Goal: Task Accomplishment & Management: Complete application form

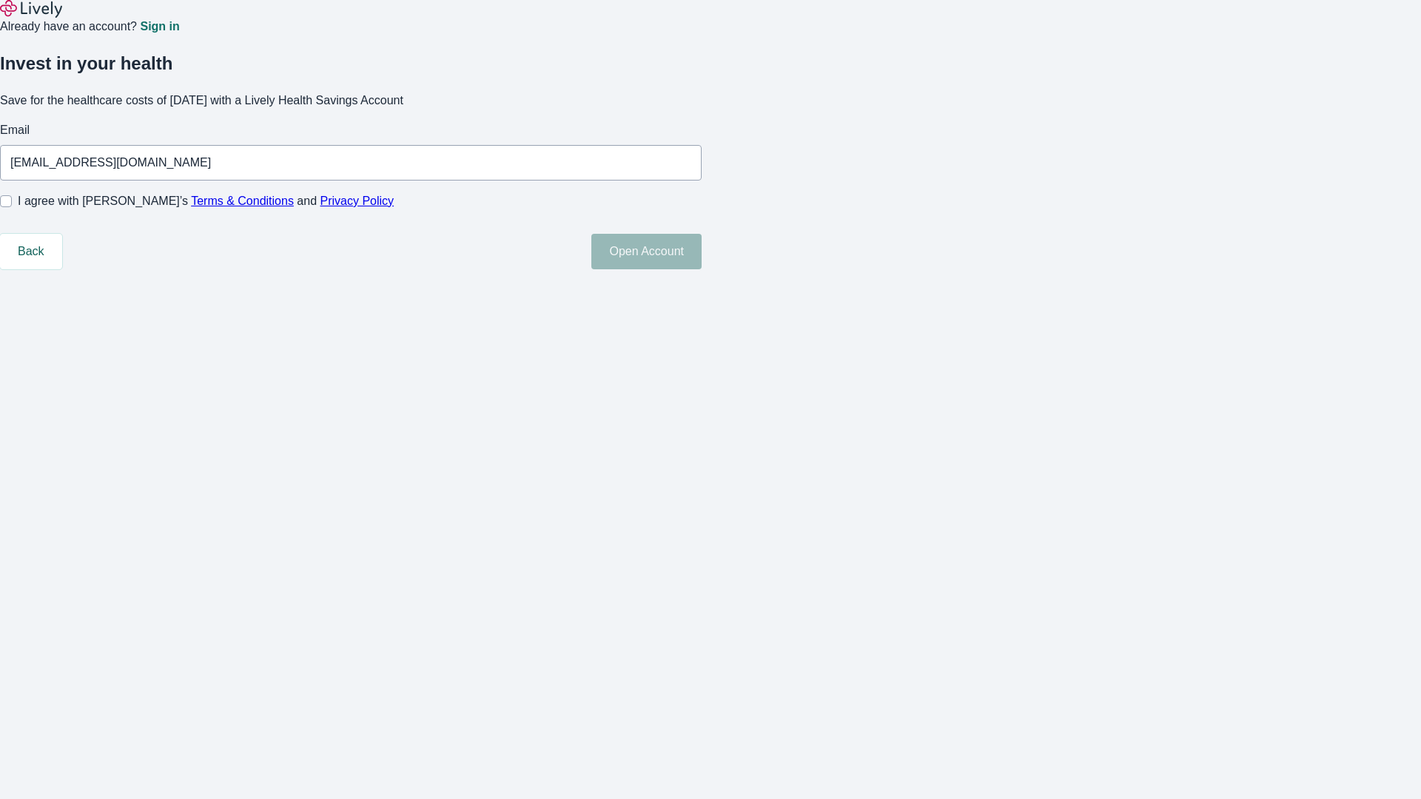
click at [12, 207] on input "I agree with Lively’s Terms & Conditions and Privacy Policy" at bounding box center [6, 201] width 12 height 12
checkbox input "true"
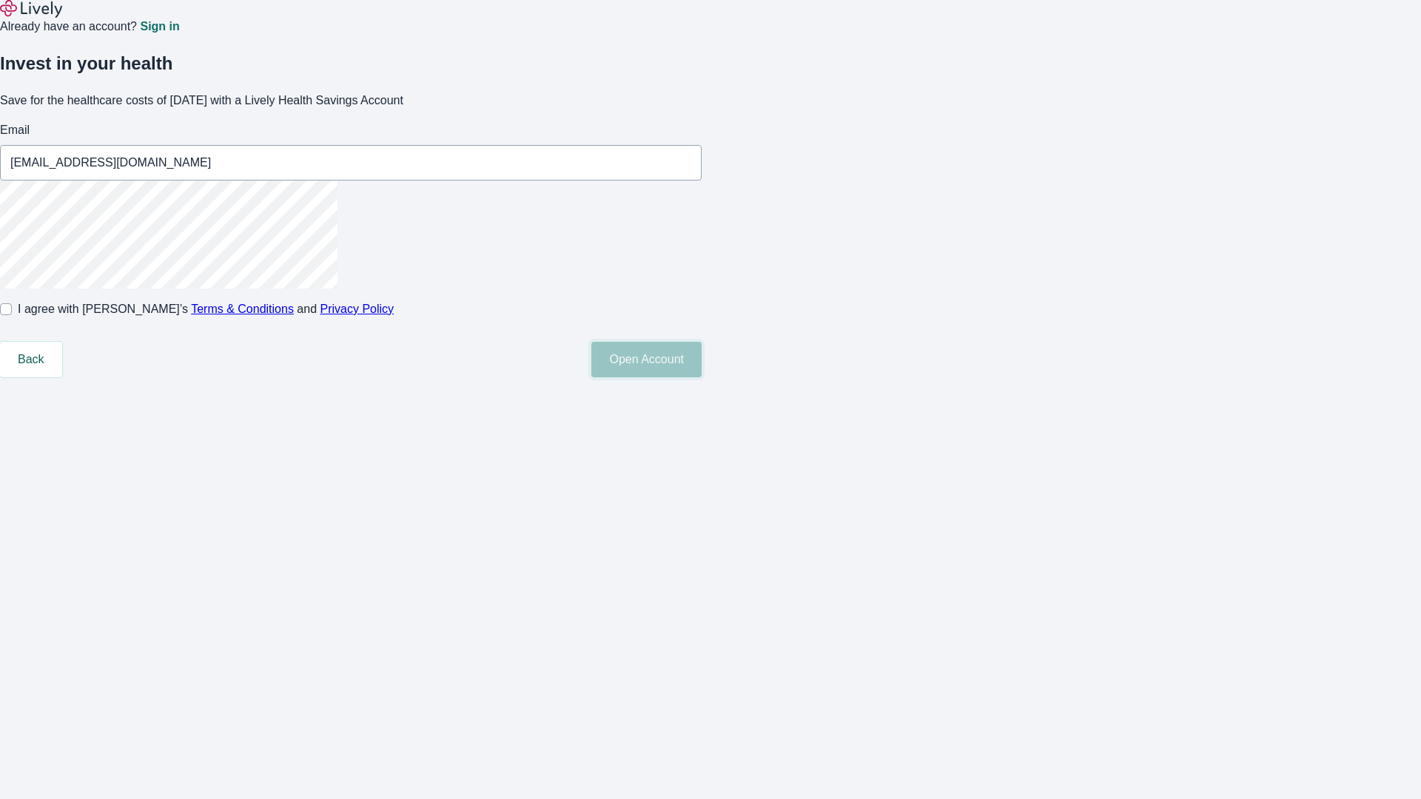
click at [702, 377] on button "Open Account" at bounding box center [646, 360] width 110 height 36
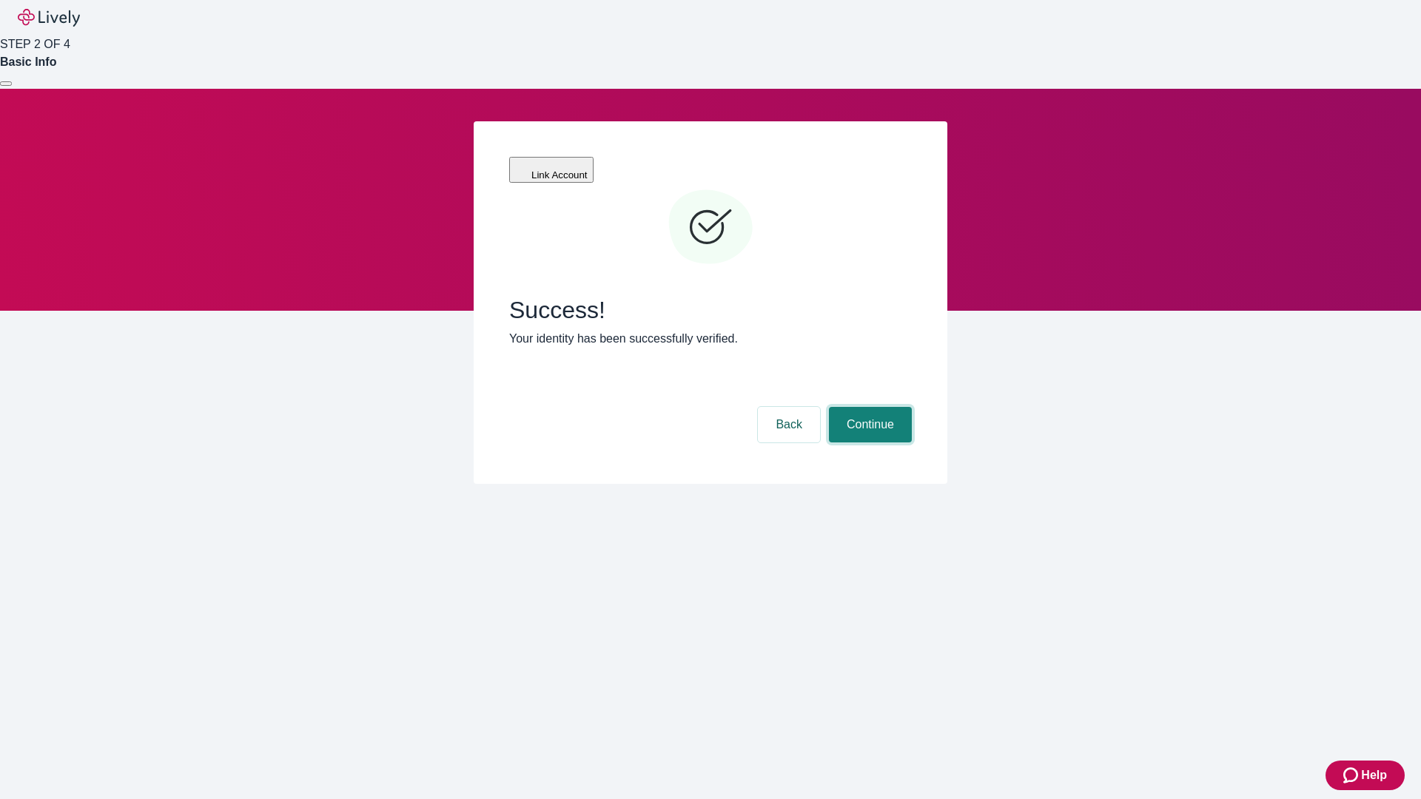
click at [868, 407] on button "Continue" at bounding box center [870, 425] width 83 height 36
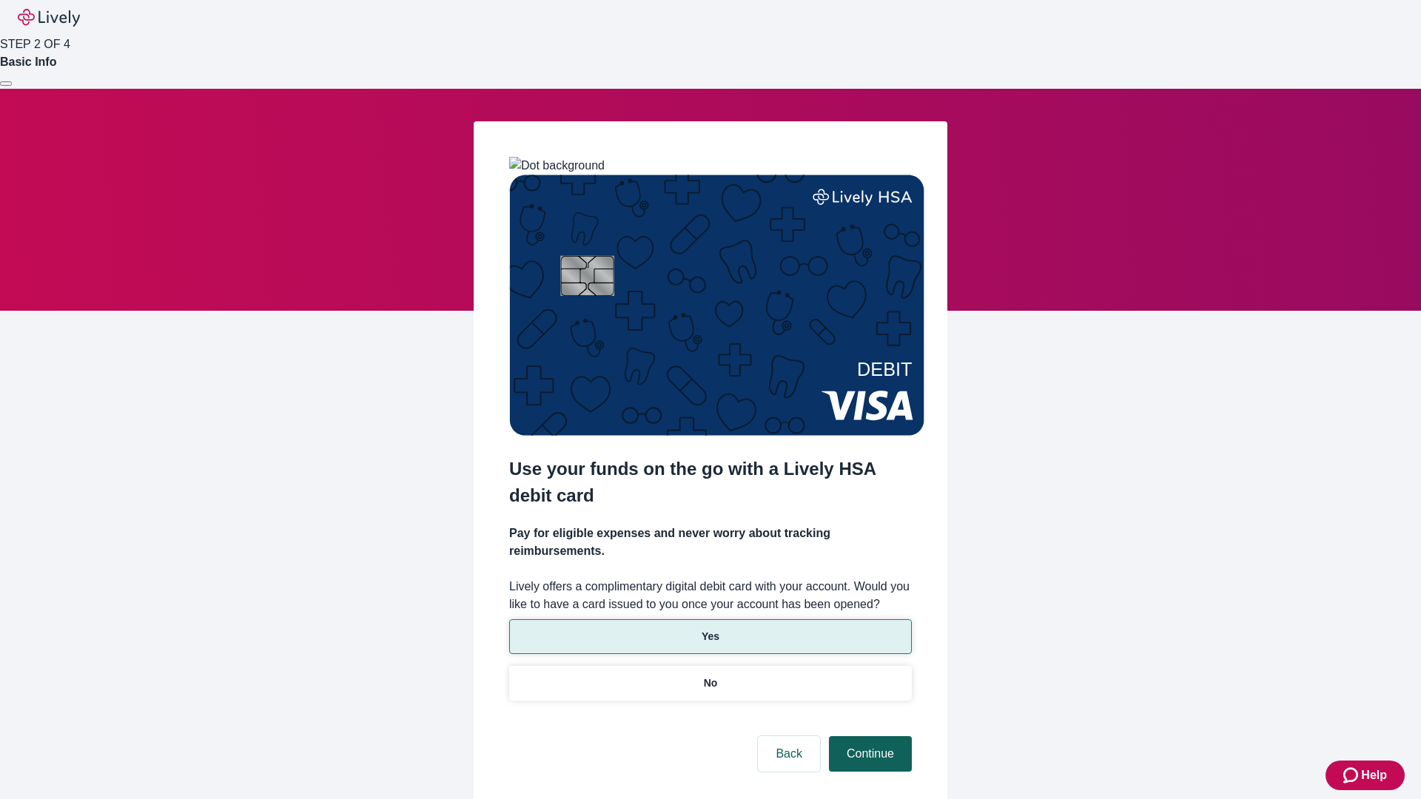
click at [710, 629] on p "Yes" at bounding box center [711, 637] width 18 height 16
click at [868, 736] on button "Continue" at bounding box center [870, 754] width 83 height 36
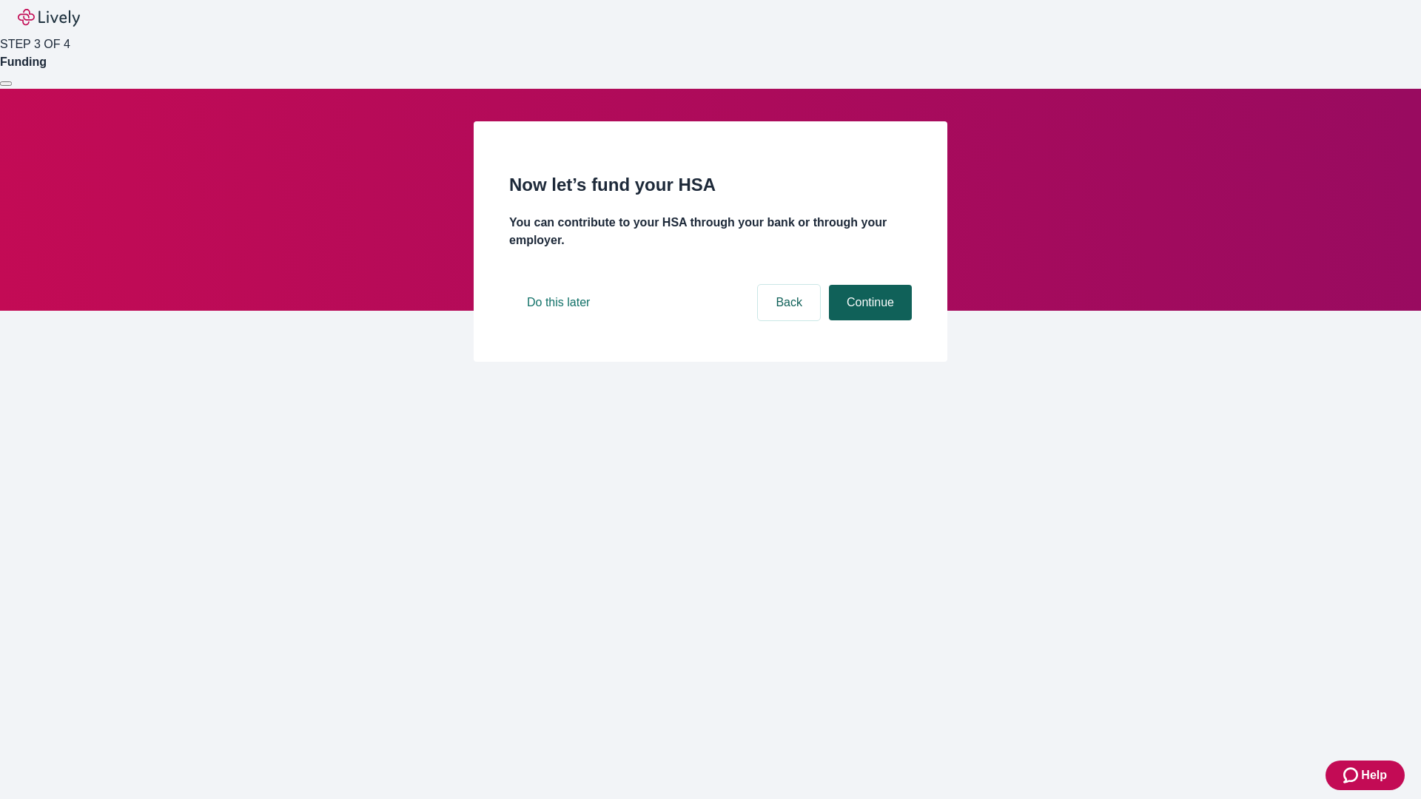
click at [868, 320] on button "Continue" at bounding box center [870, 303] width 83 height 36
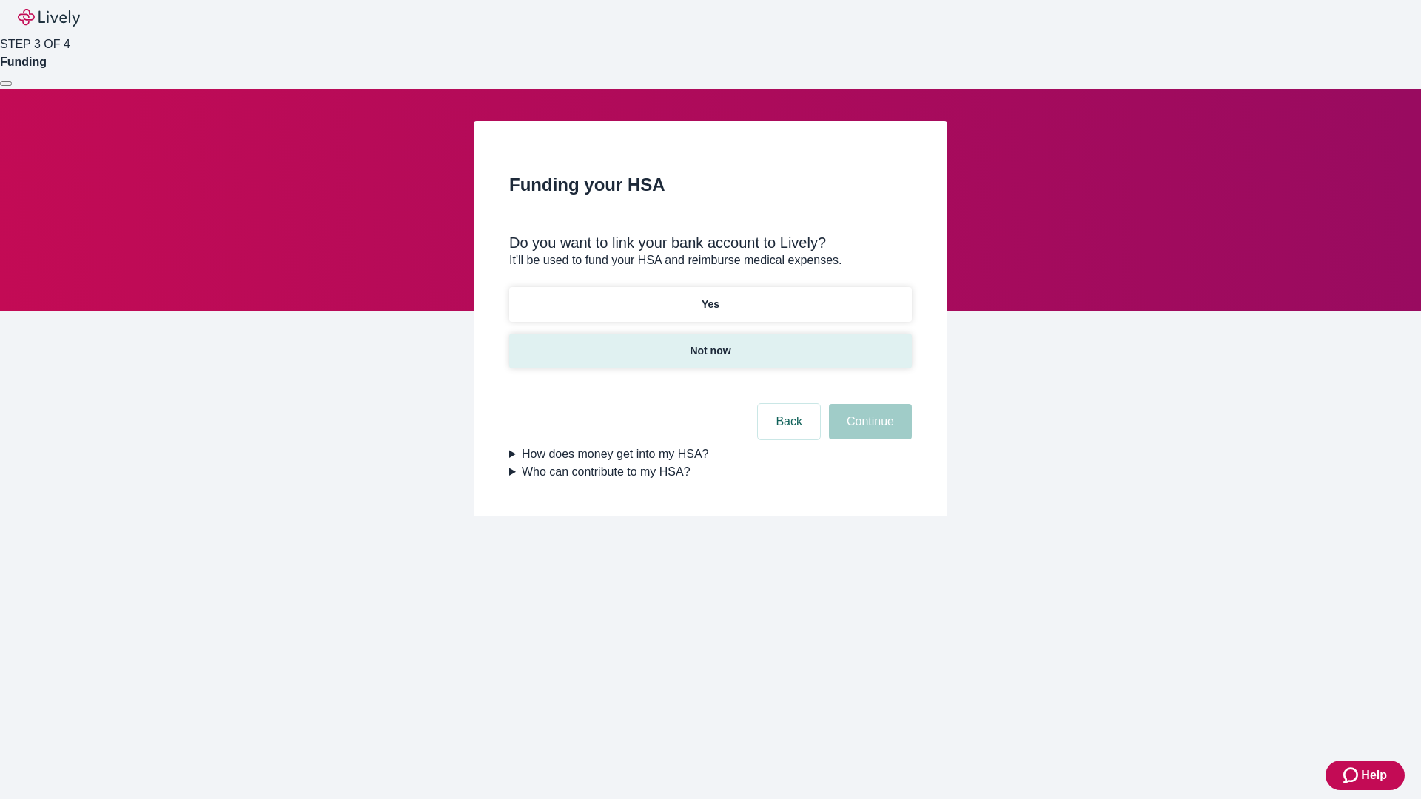
click at [710, 343] on p "Not now" at bounding box center [710, 351] width 41 height 16
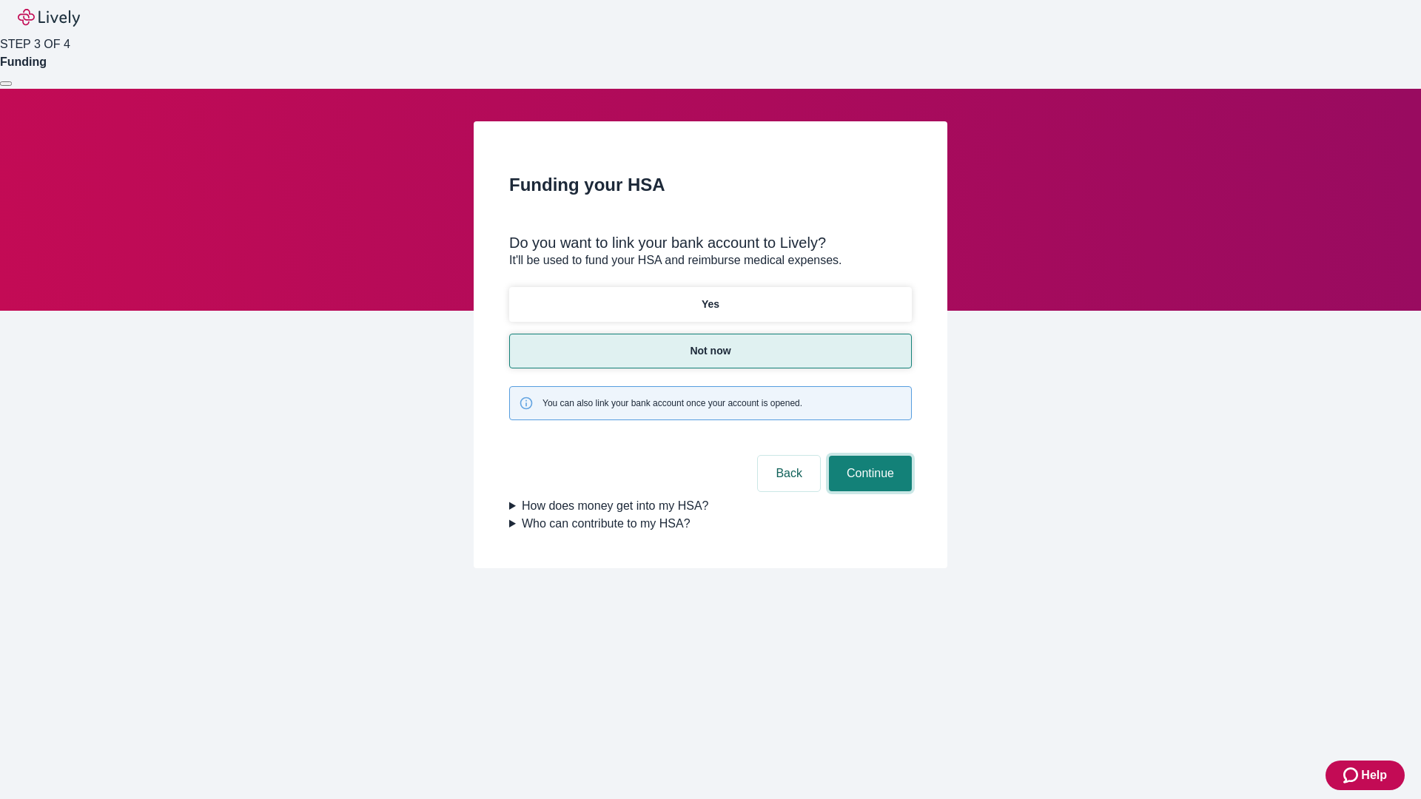
click at [868, 456] on button "Continue" at bounding box center [870, 474] width 83 height 36
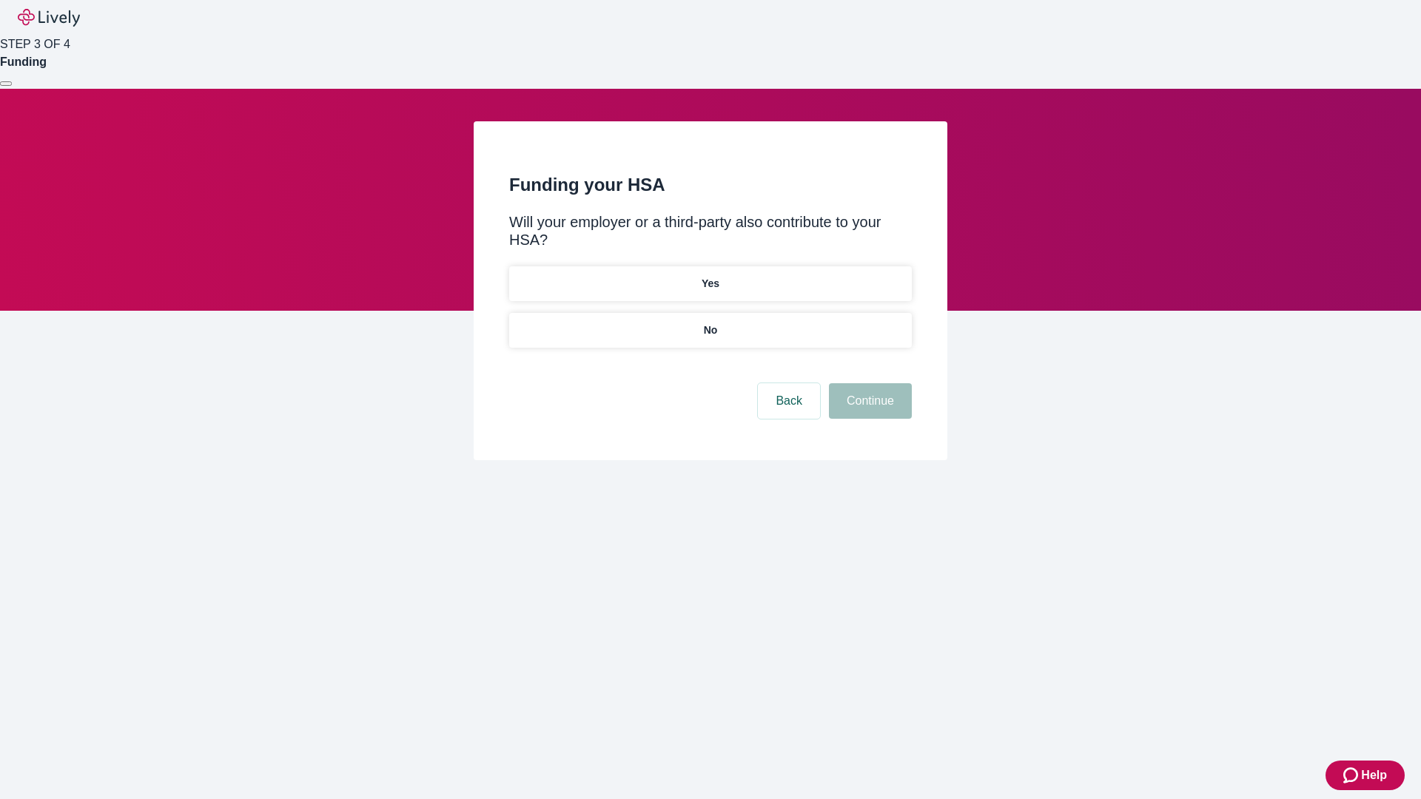
click at [710, 323] on p "No" at bounding box center [711, 331] width 14 height 16
click at [868, 383] on button "Continue" at bounding box center [870, 401] width 83 height 36
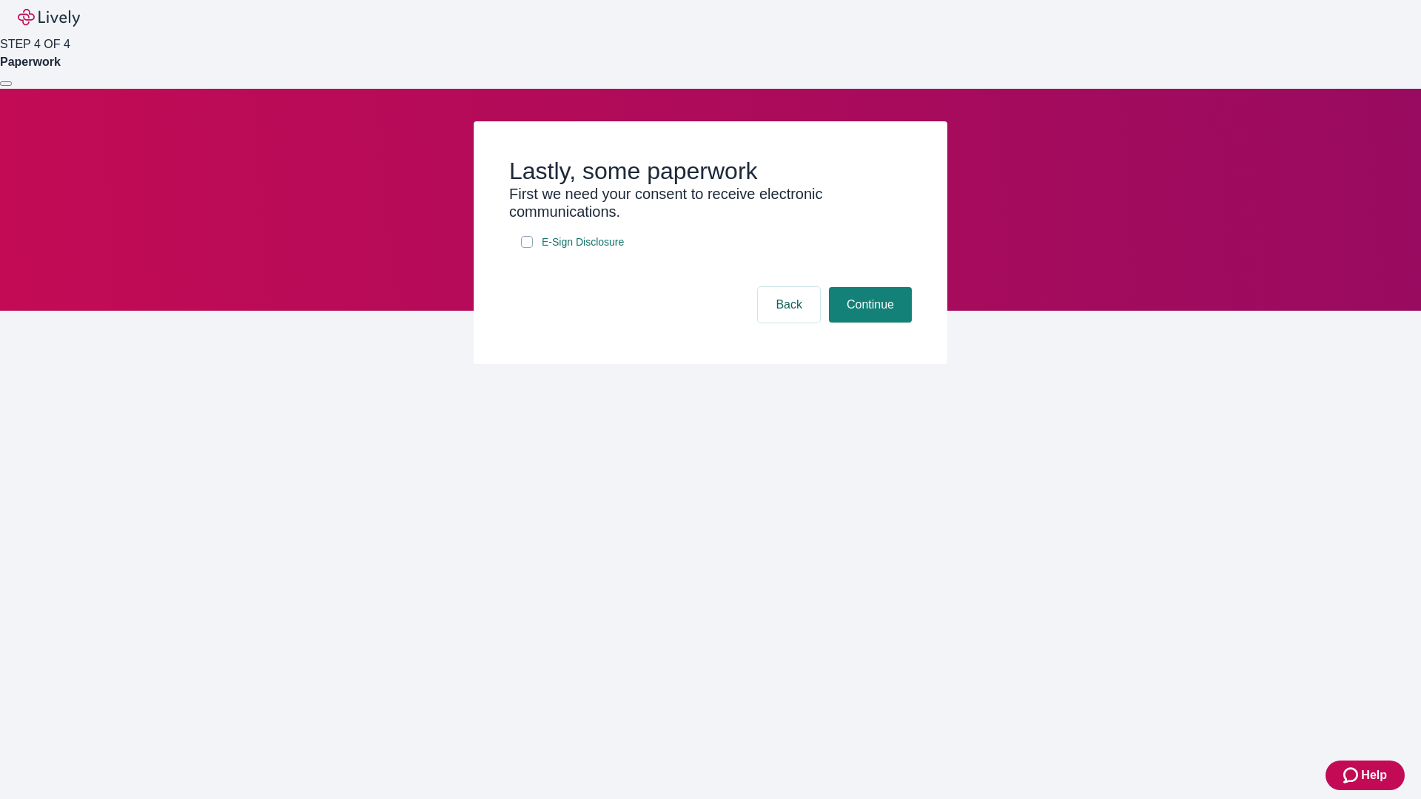
click at [527, 248] on input "E-Sign Disclosure" at bounding box center [527, 242] width 12 height 12
checkbox input "true"
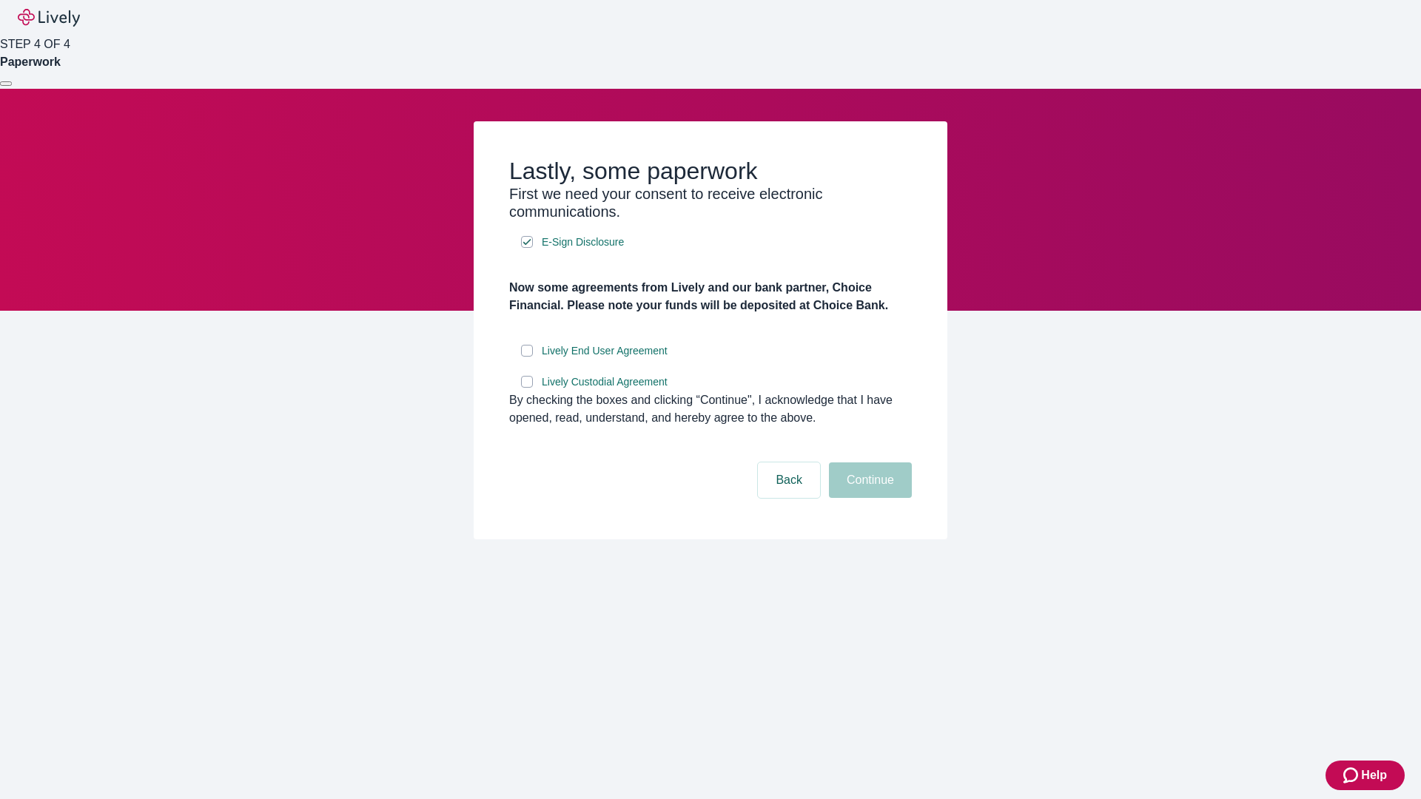
click at [527, 357] on input "Lively End User Agreement" at bounding box center [527, 351] width 12 height 12
checkbox input "true"
click at [527, 388] on input "Lively Custodial Agreement" at bounding box center [527, 382] width 12 height 12
checkbox input "true"
click at [868, 498] on button "Continue" at bounding box center [870, 481] width 83 height 36
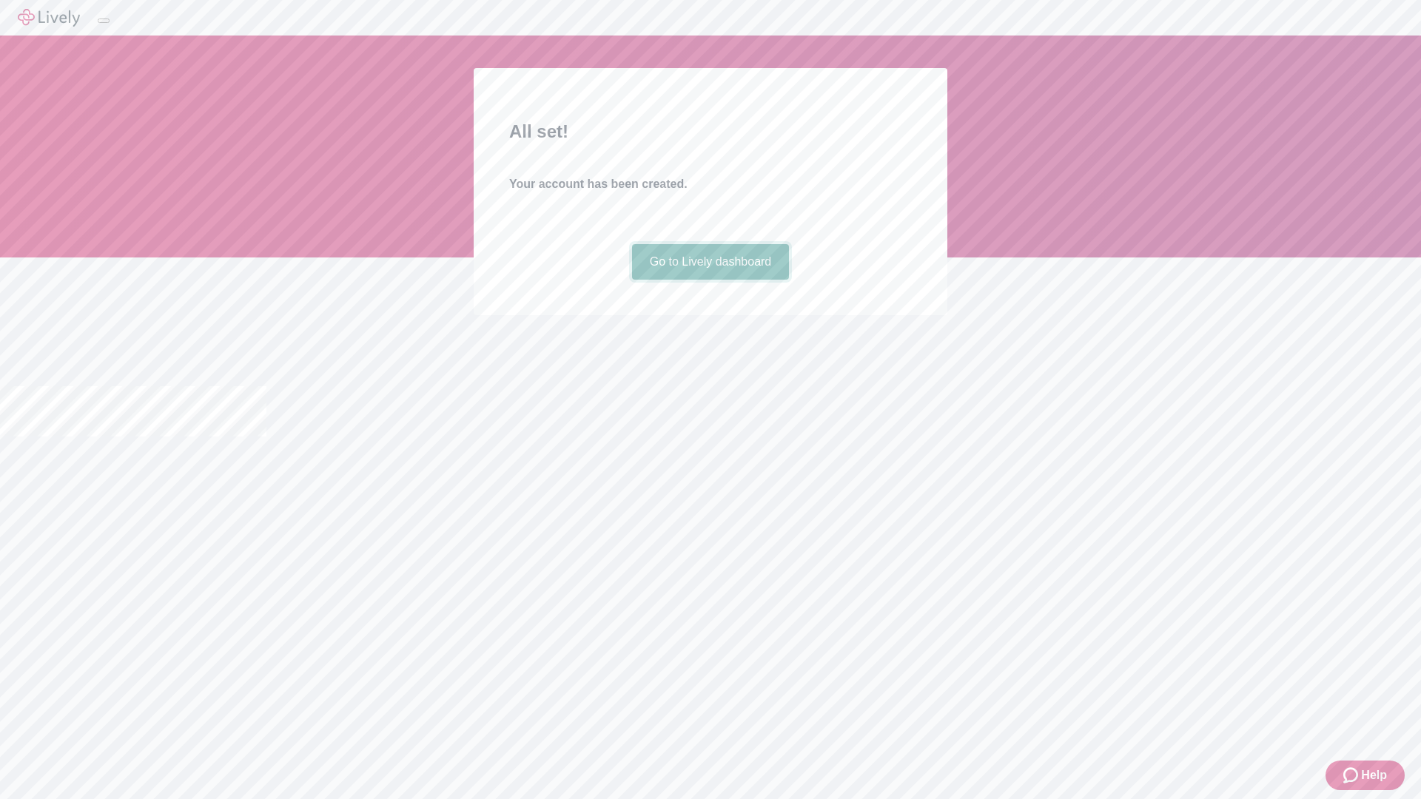
click at [710, 280] on link "Go to Lively dashboard" at bounding box center [711, 262] width 158 height 36
